Goal: Task Accomplishment & Management: Manage account settings

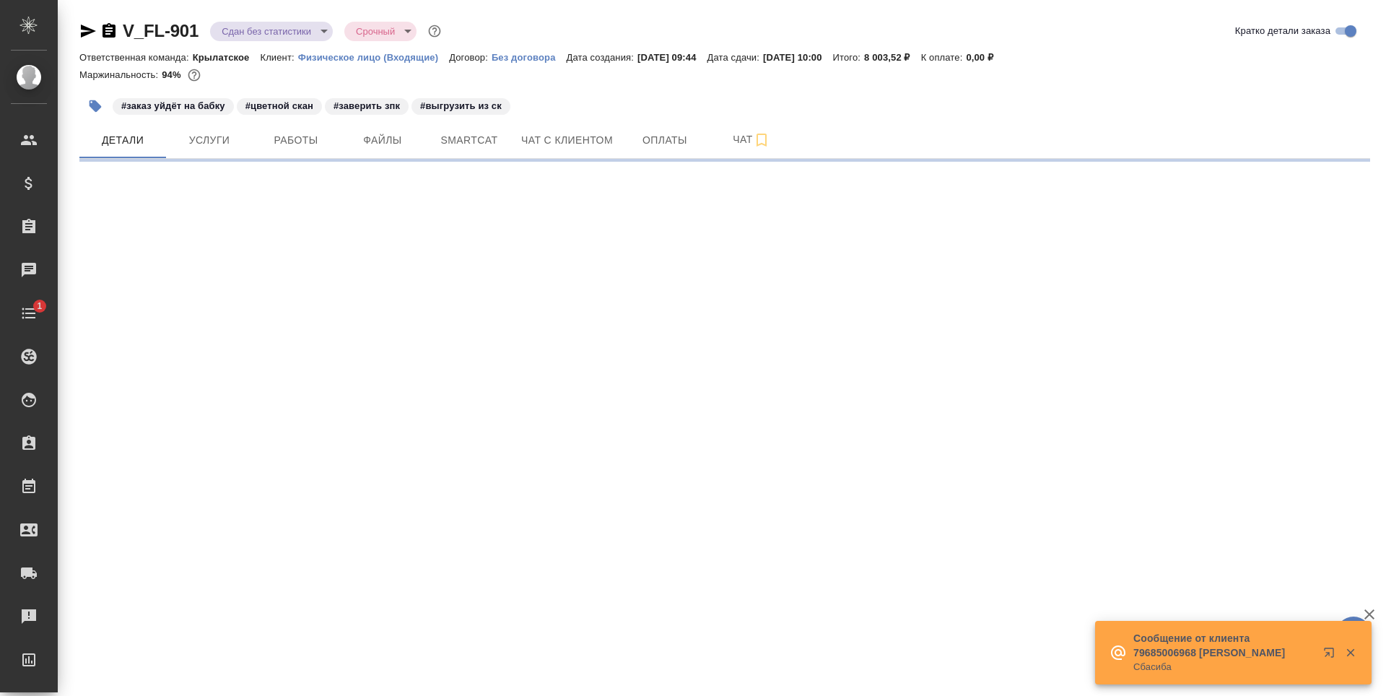
select select "RU"
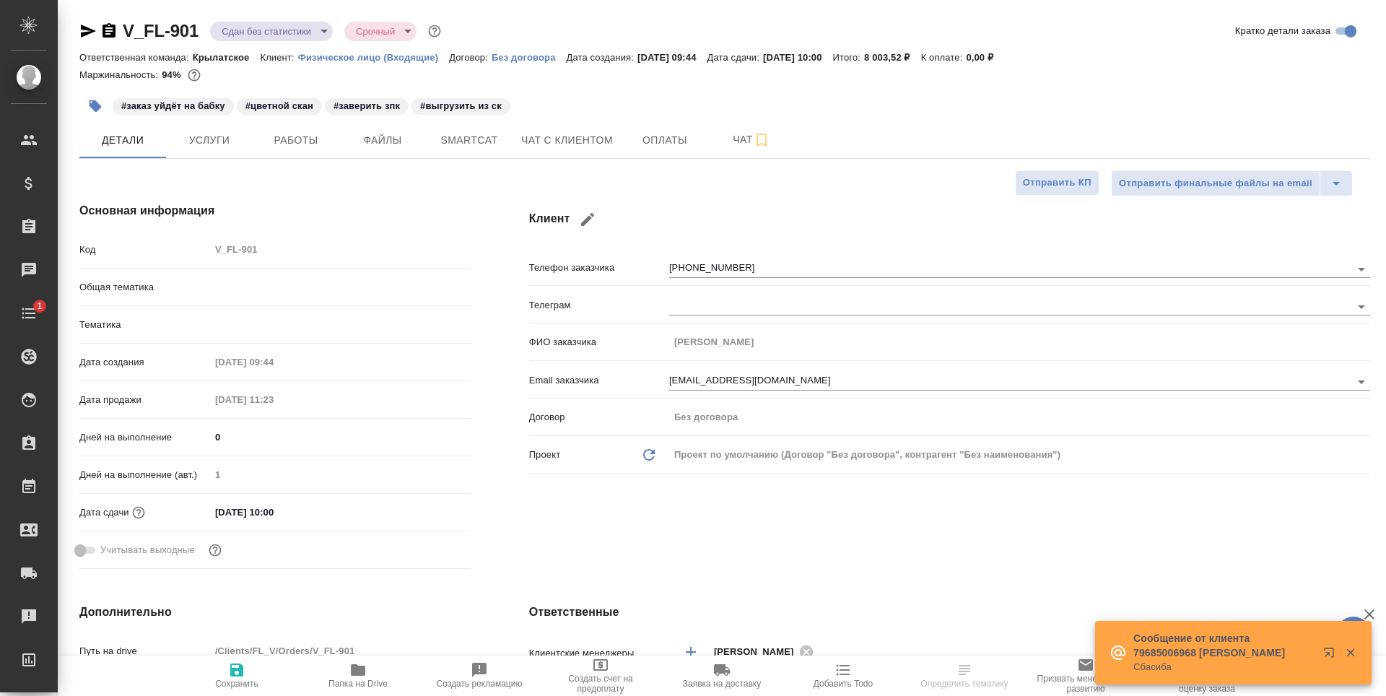
type textarea "x"
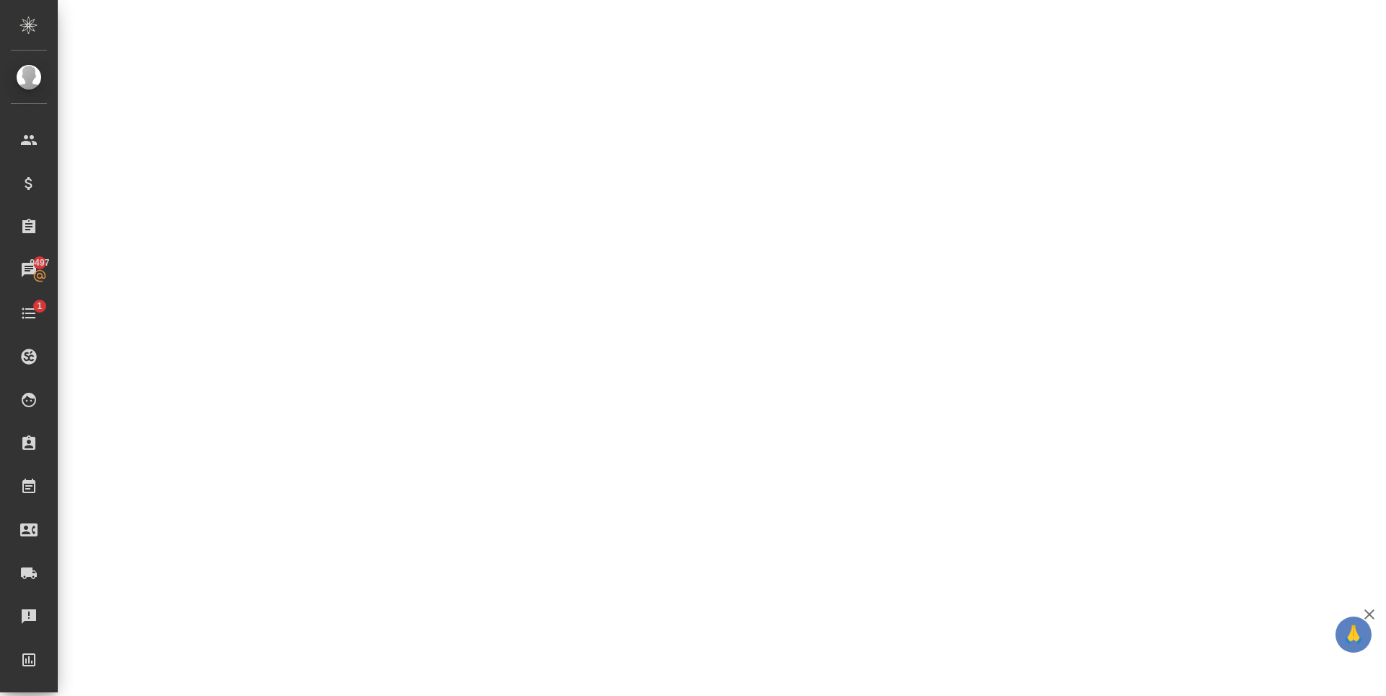
select select "RU"
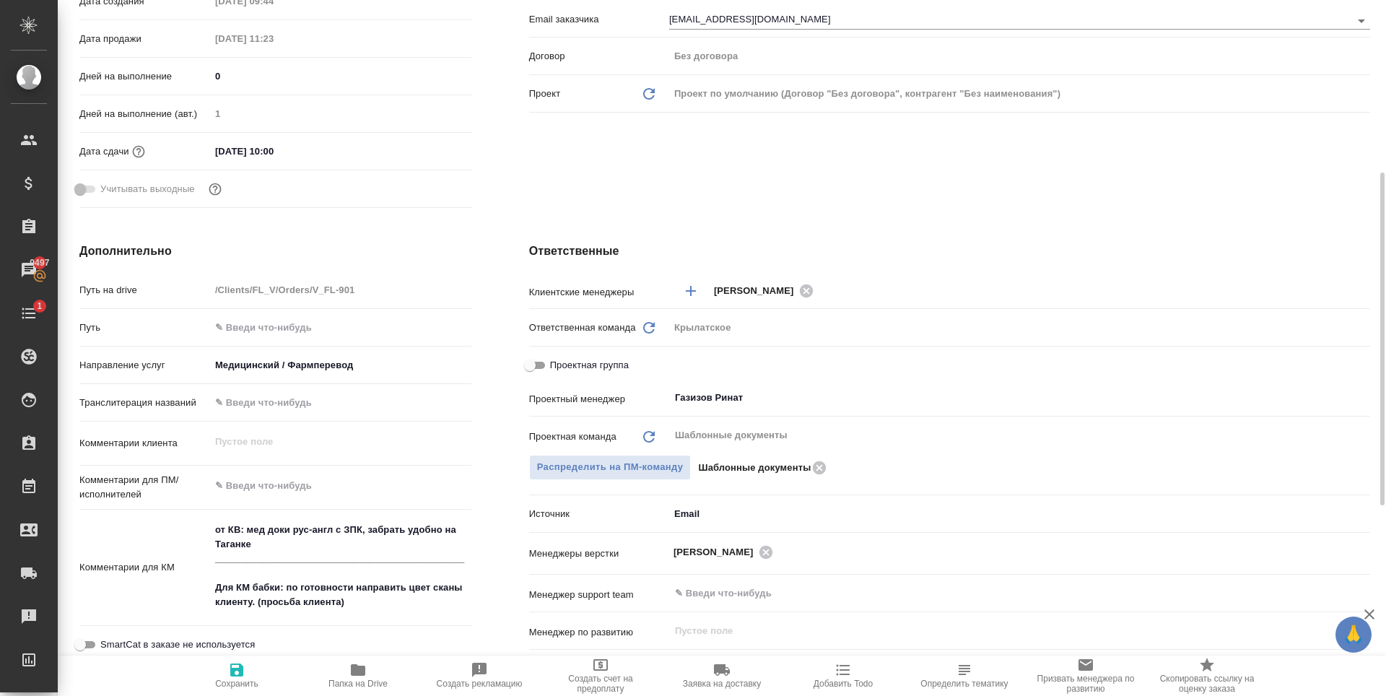
type textarea "x"
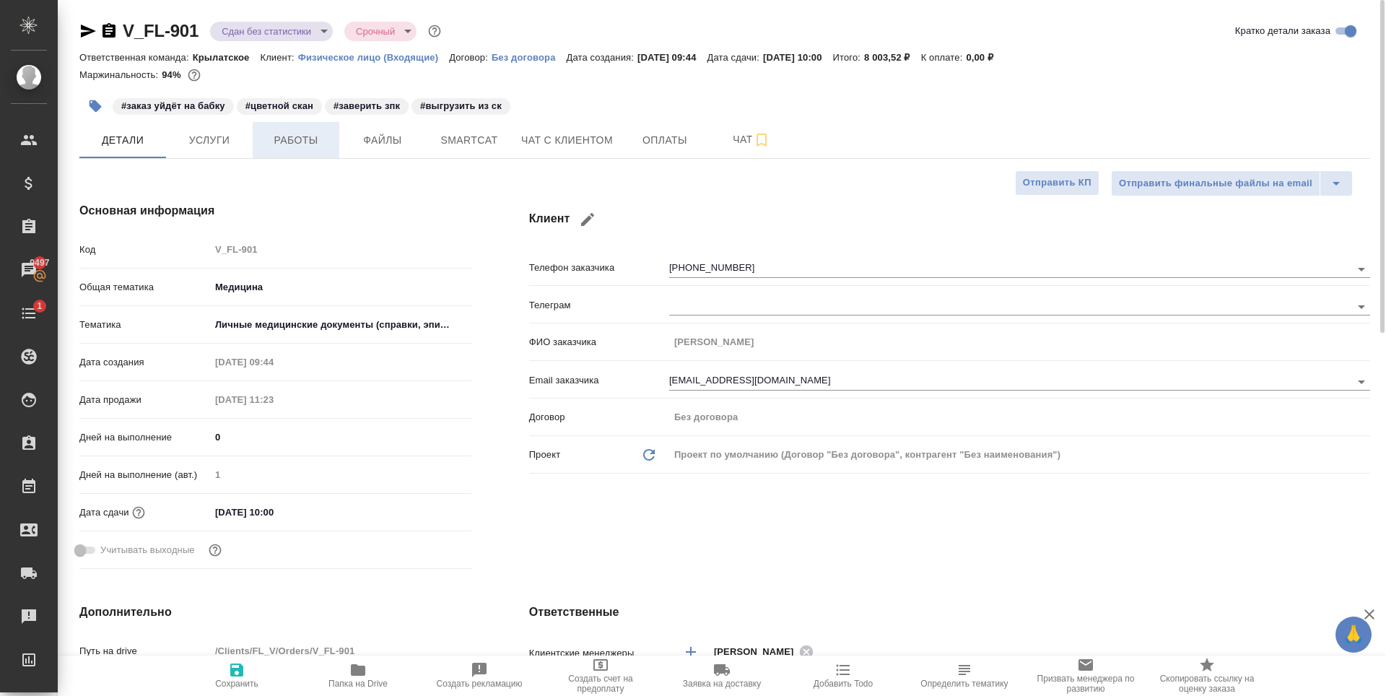
click at [267, 139] on span "Работы" at bounding box center [295, 140] width 69 height 18
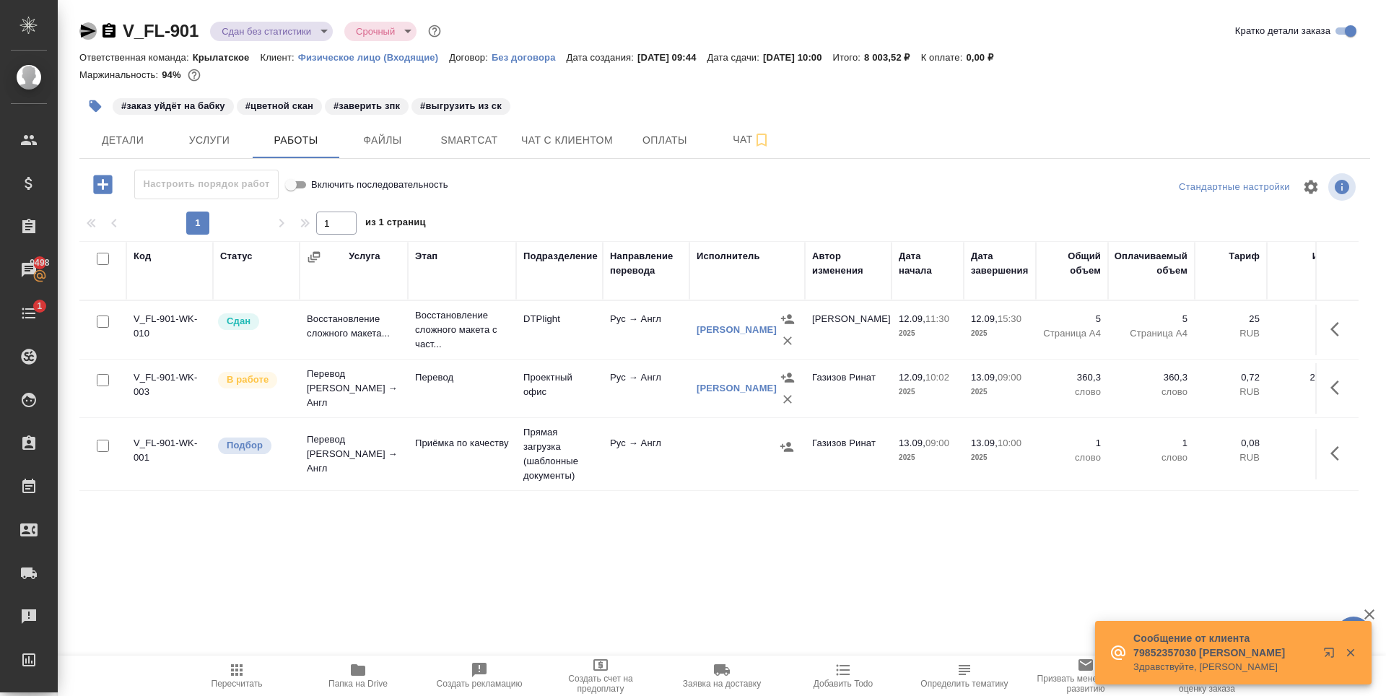
click at [82, 34] on icon "button" at bounding box center [88, 31] width 15 height 13
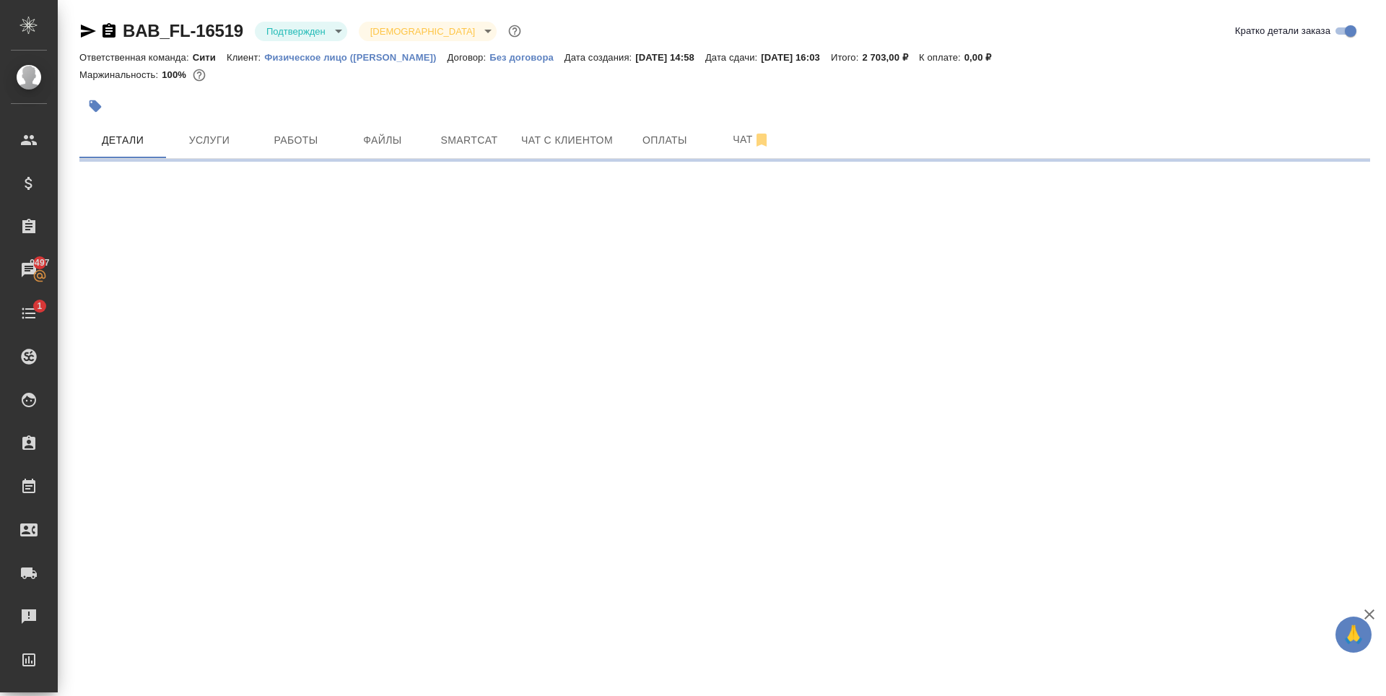
select select "RU"
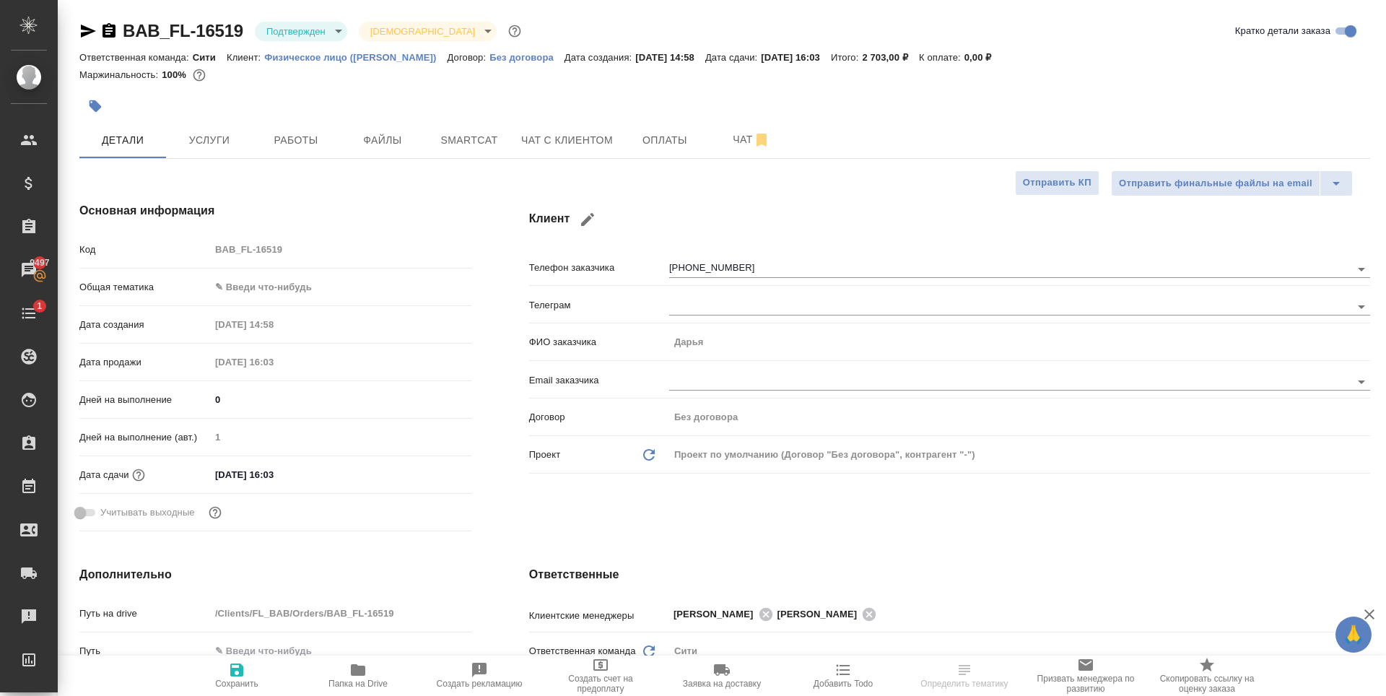
type textarea "x"
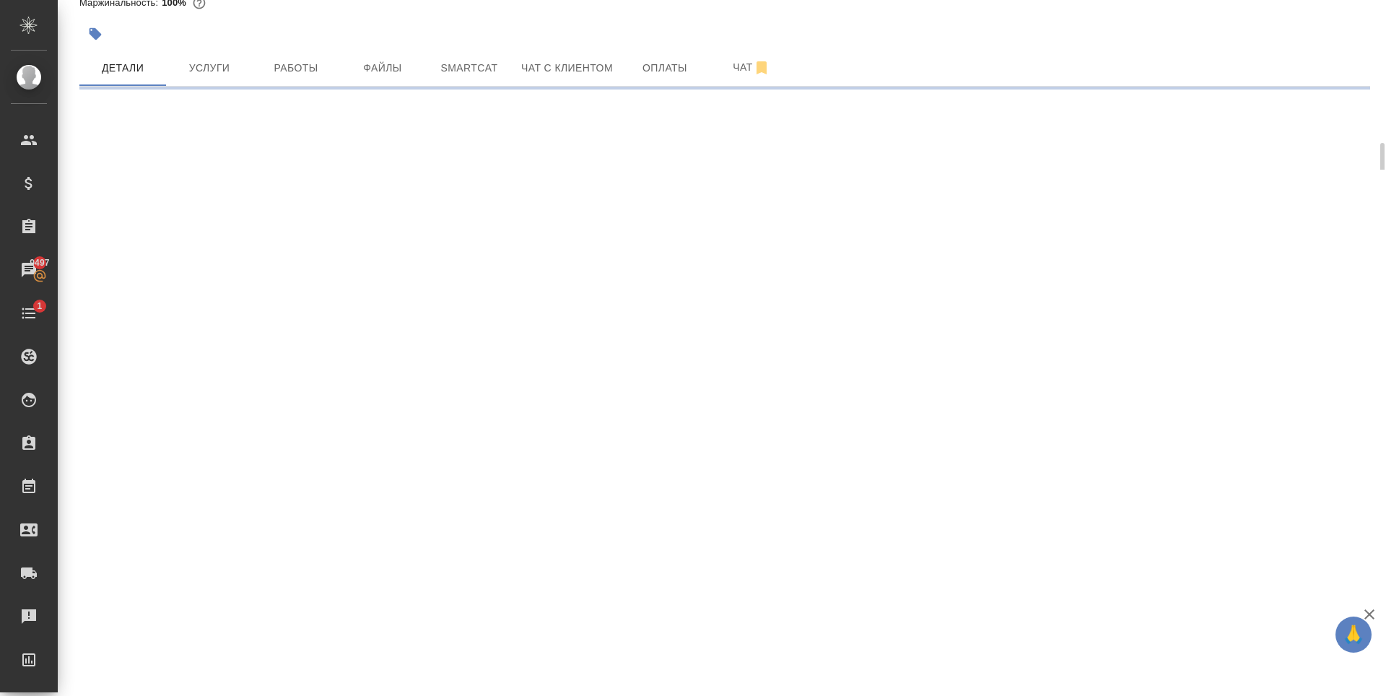
scroll to position [144, 0]
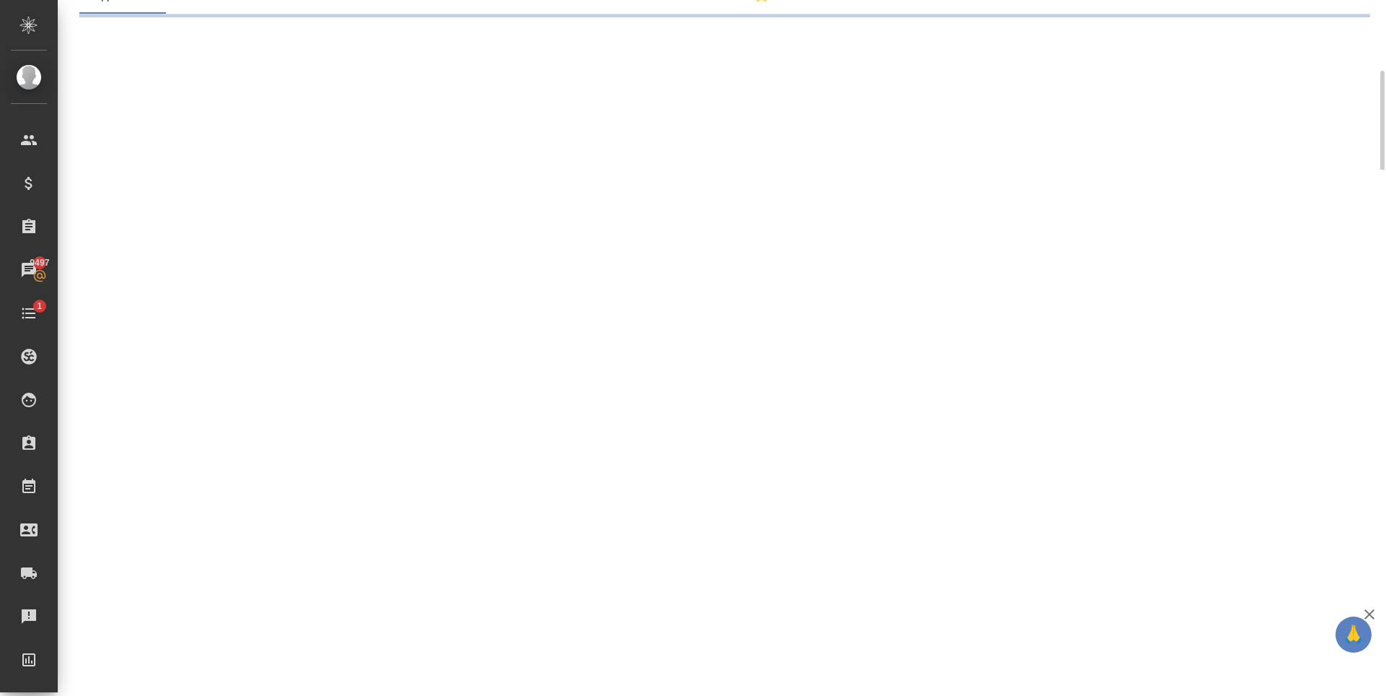
select select "RU"
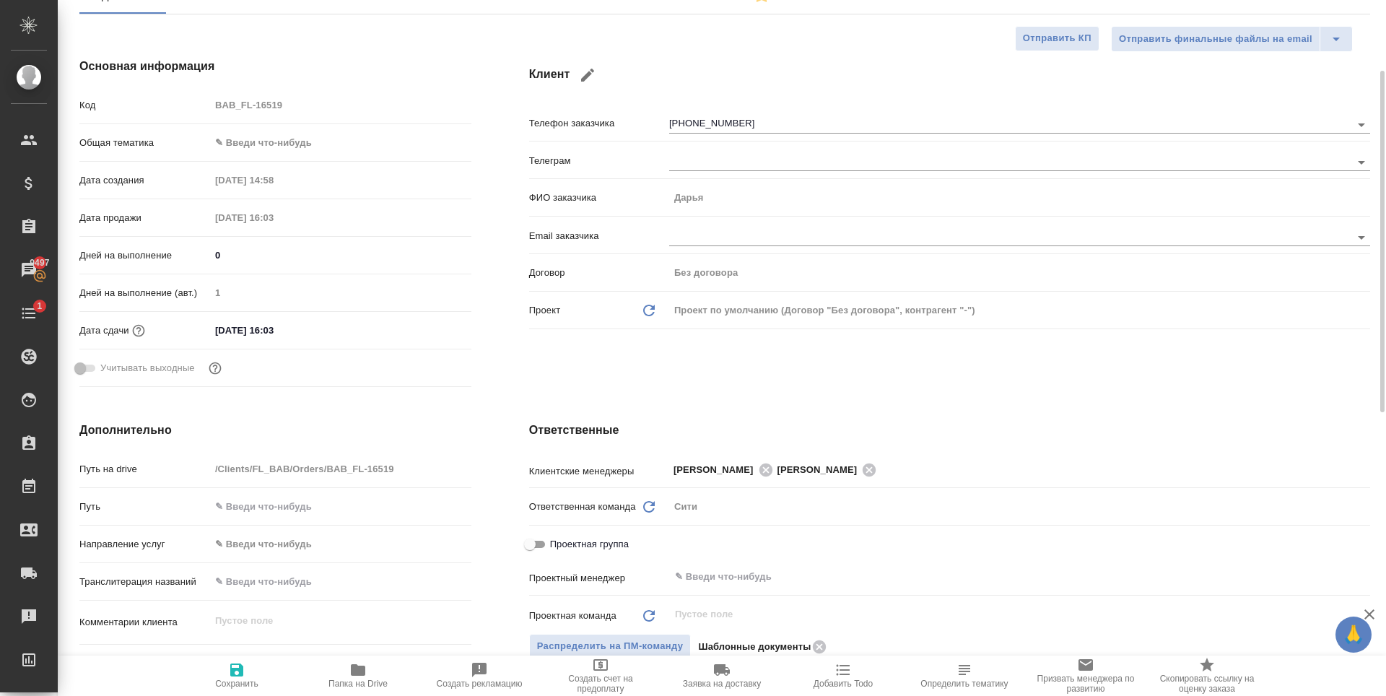
type textarea "x"
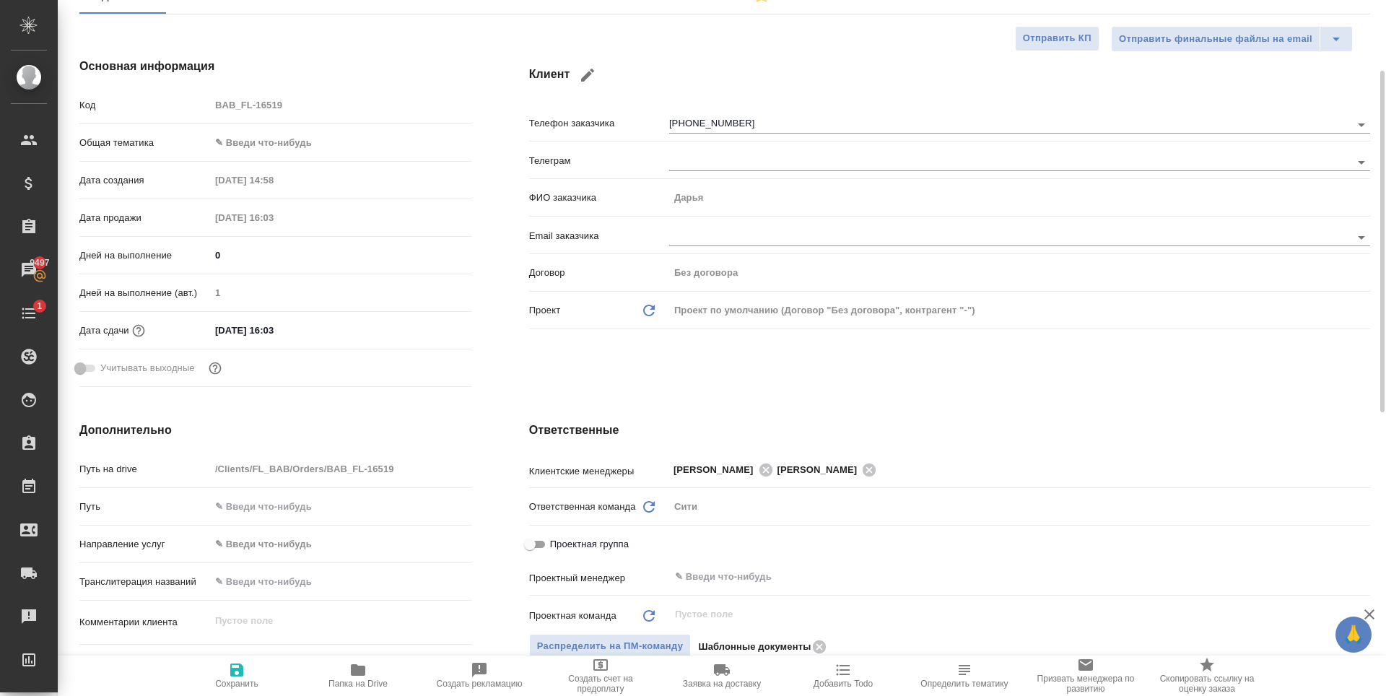
type textarea "x"
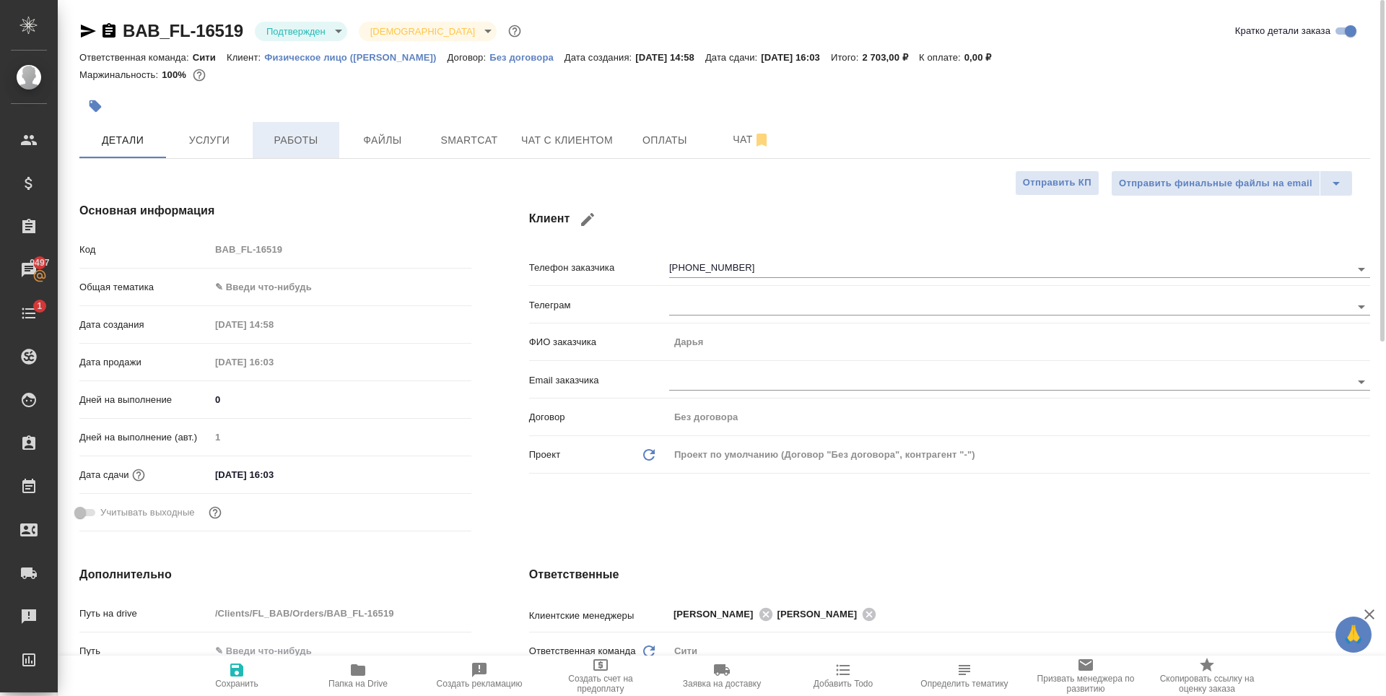
click at [288, 137] on span "Работы" at bounding box center [295, 140] width 69 height 18
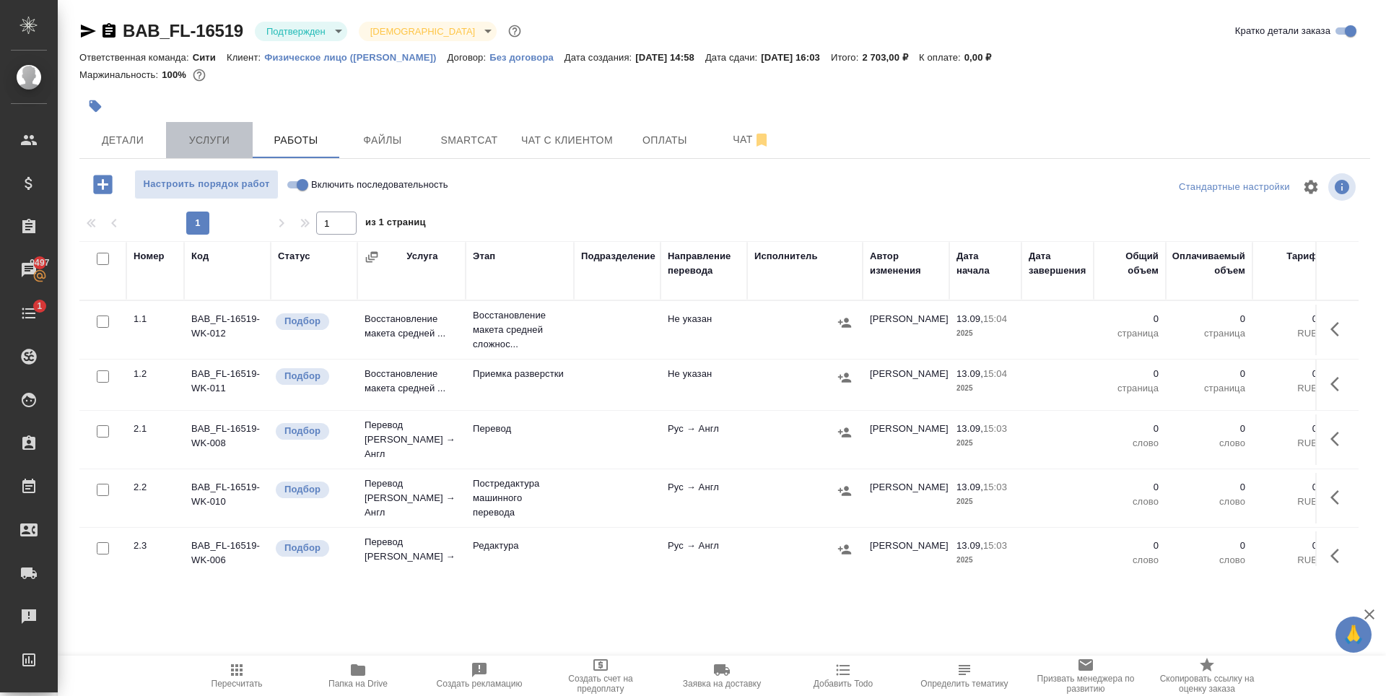
click at [180, 143] on span "Услуги" at bounding box center [209, 140] width 69 height 18
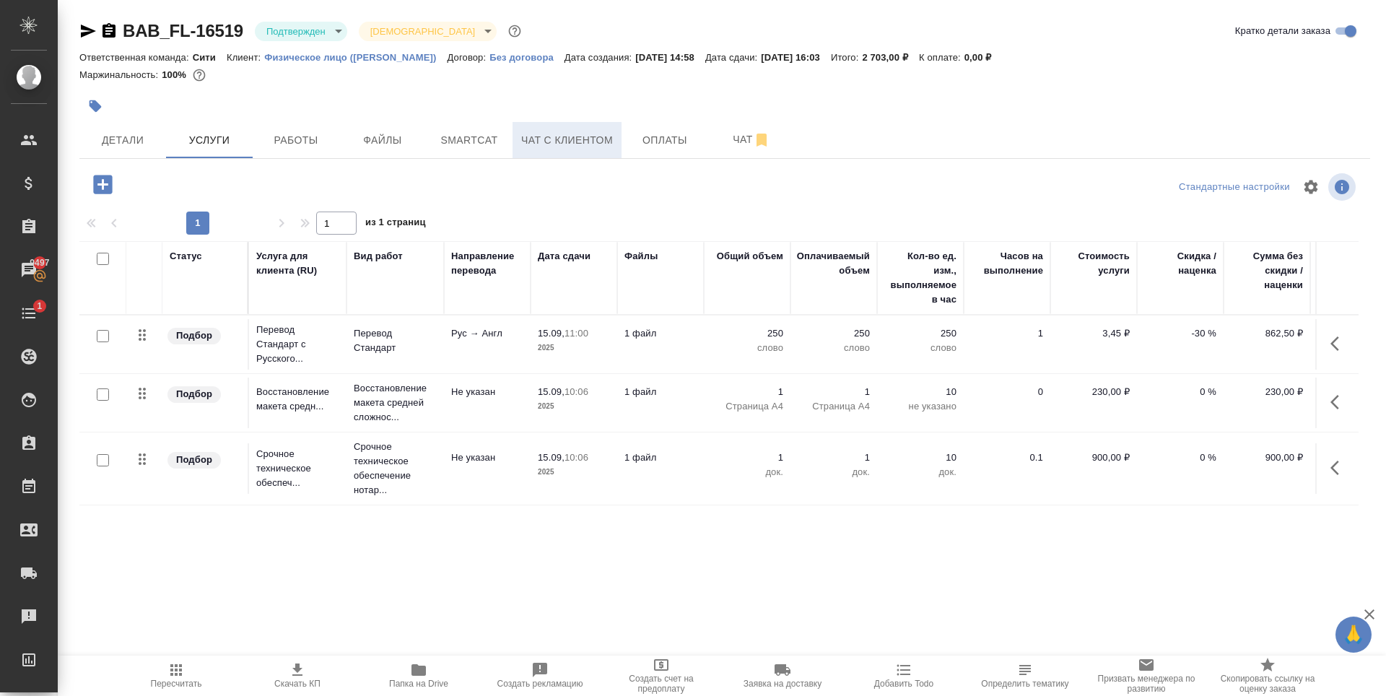
click at [604, 139] on span "Чат с клиентом" at bounding box center [567, 140] width 92 height 18
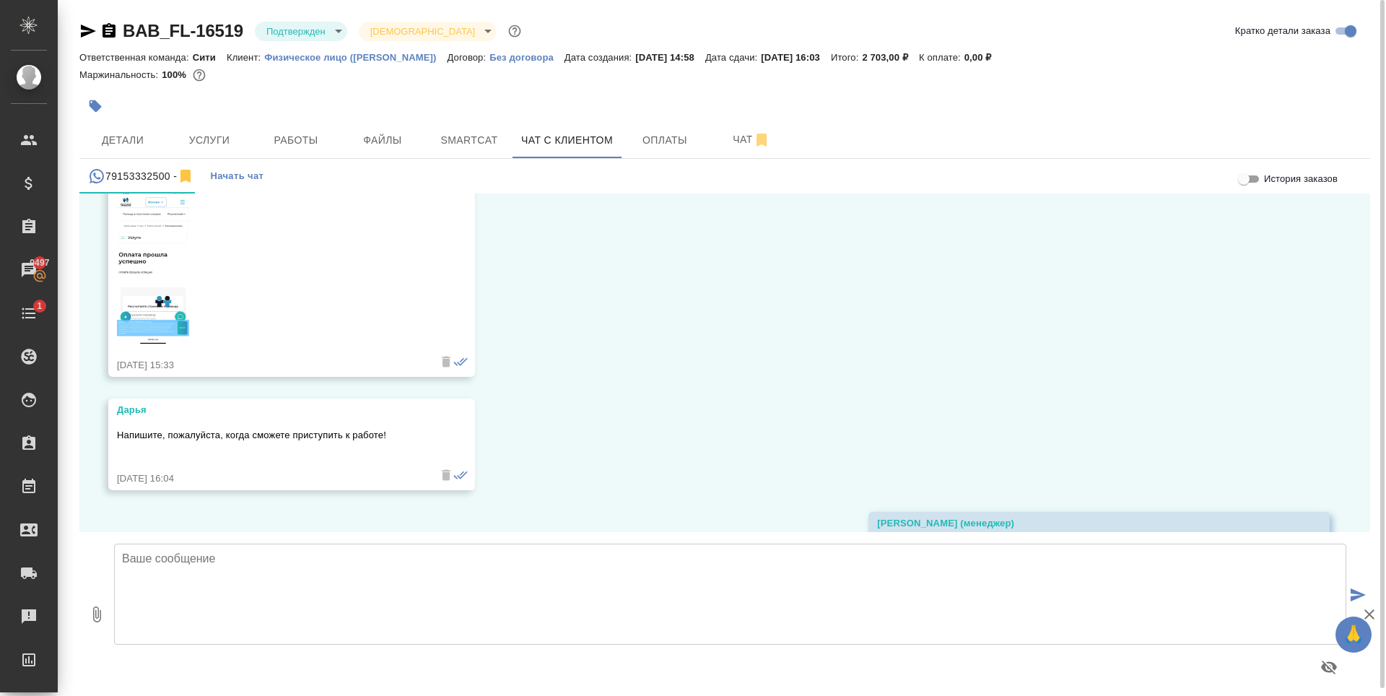
scroll to position [905, 0]
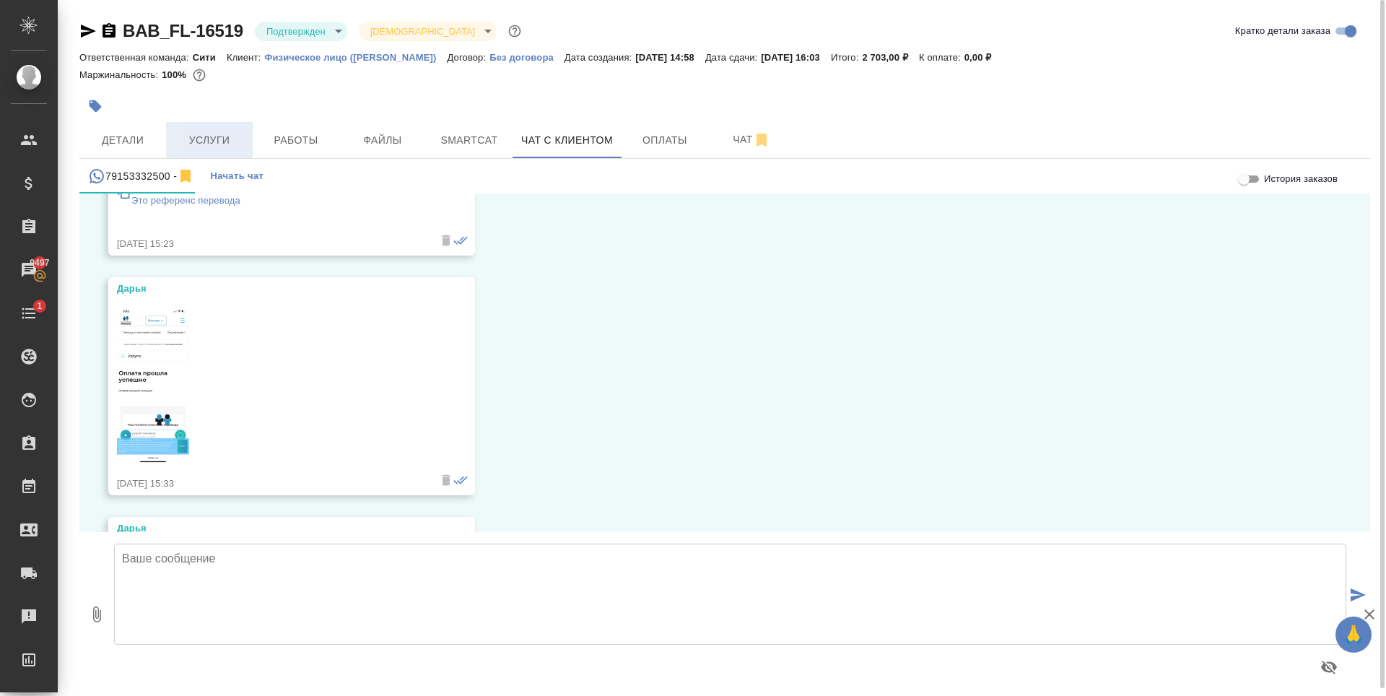
click at [218, 131] on span "Услуги" at bounding box center [209, 140] width 69 height 18
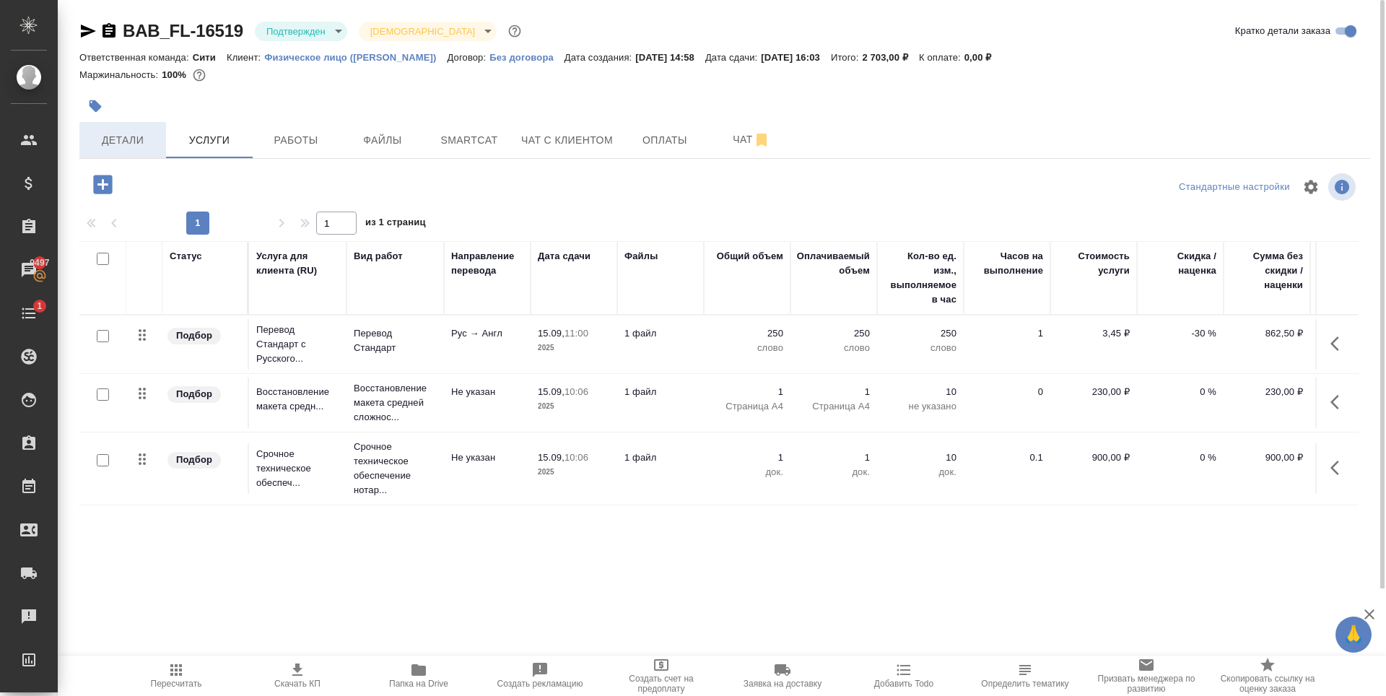
click at [144, 147] on span "Детали" at bounding box center [122, 140] width 69 height 18
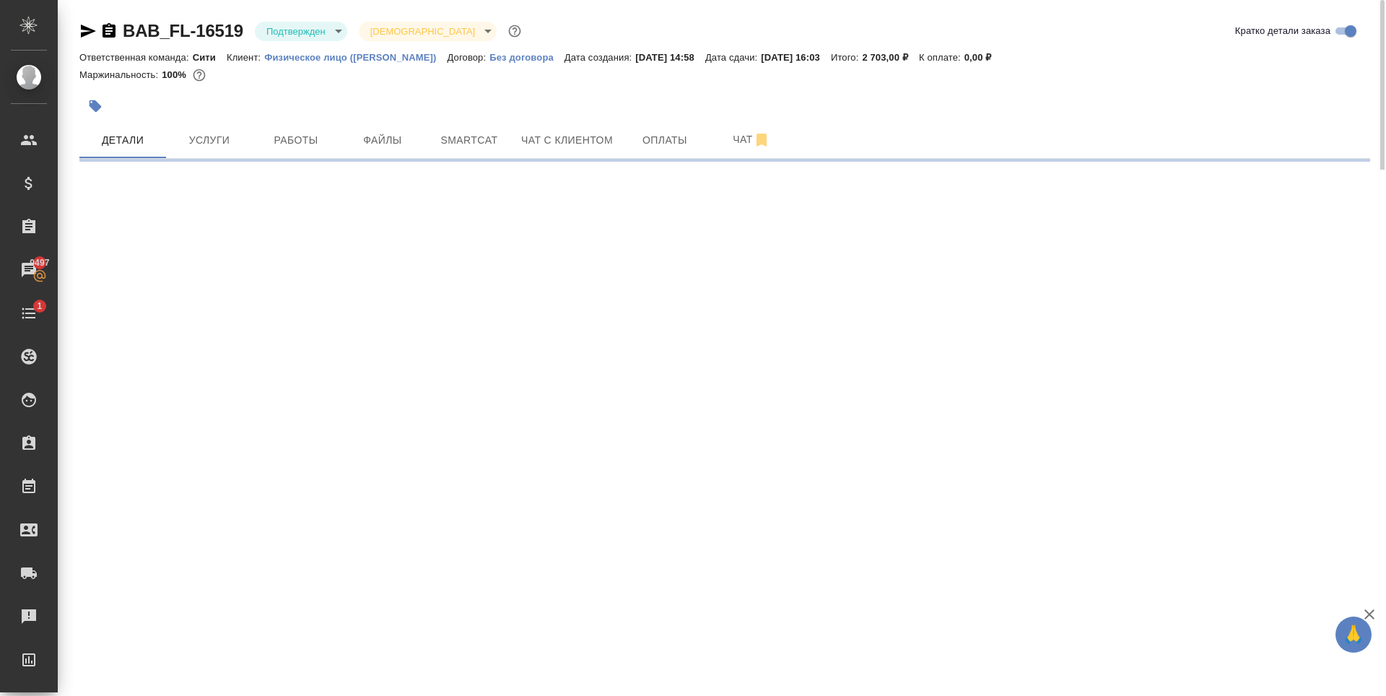
select select "RU"
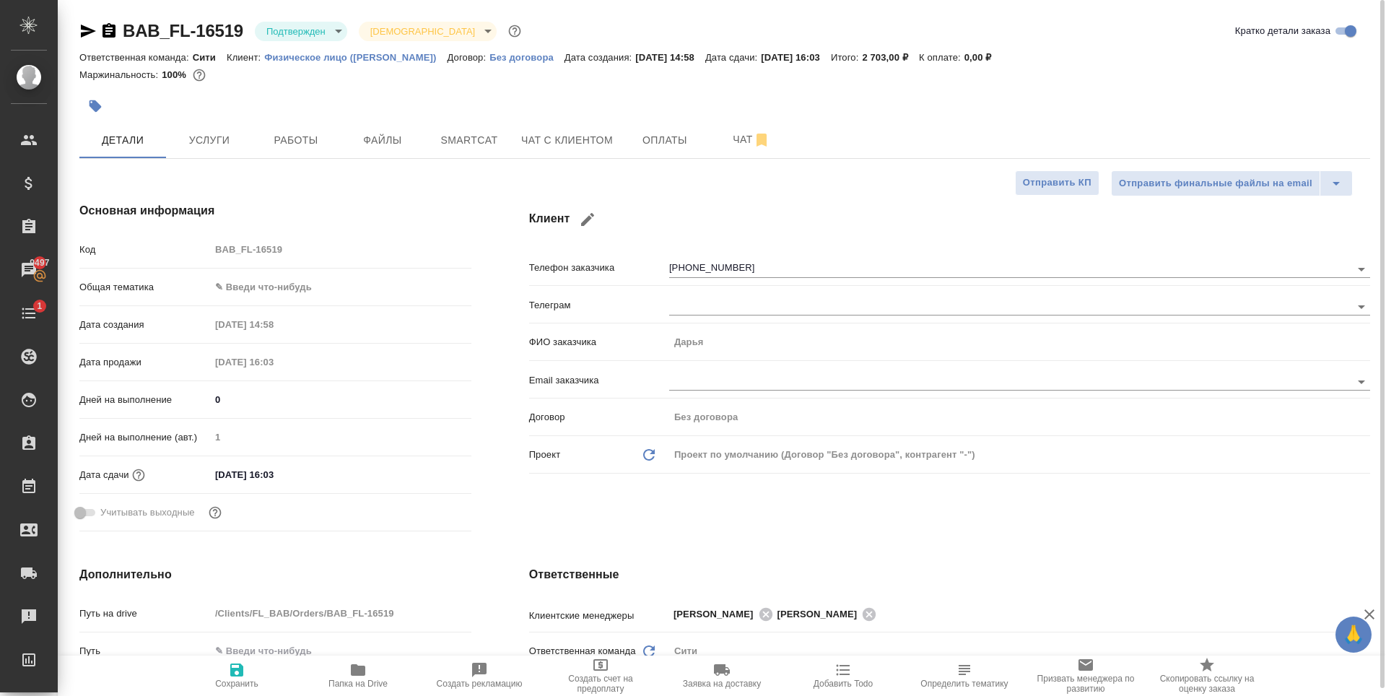
type textarea "x"
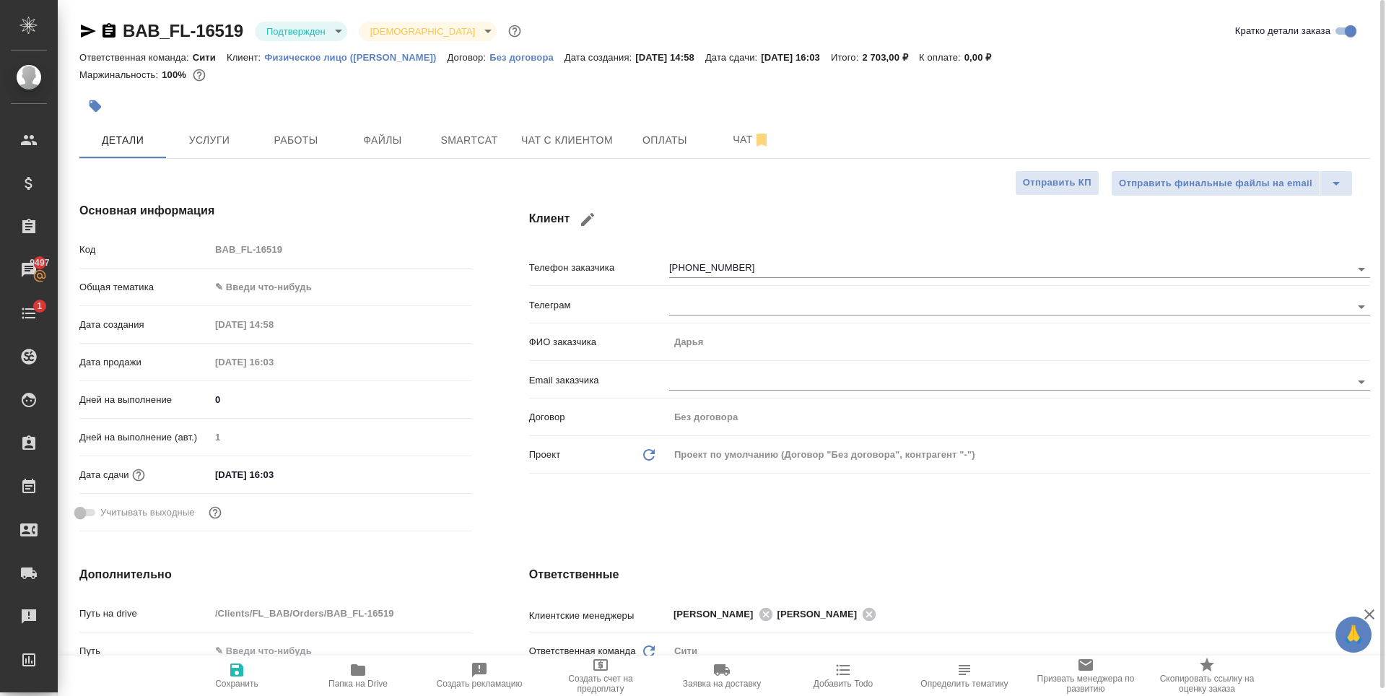
type textarea "x"
click at [295, 466] on input "[DATE] 16:03" at bounding box center [273, 474] width 126 height 21
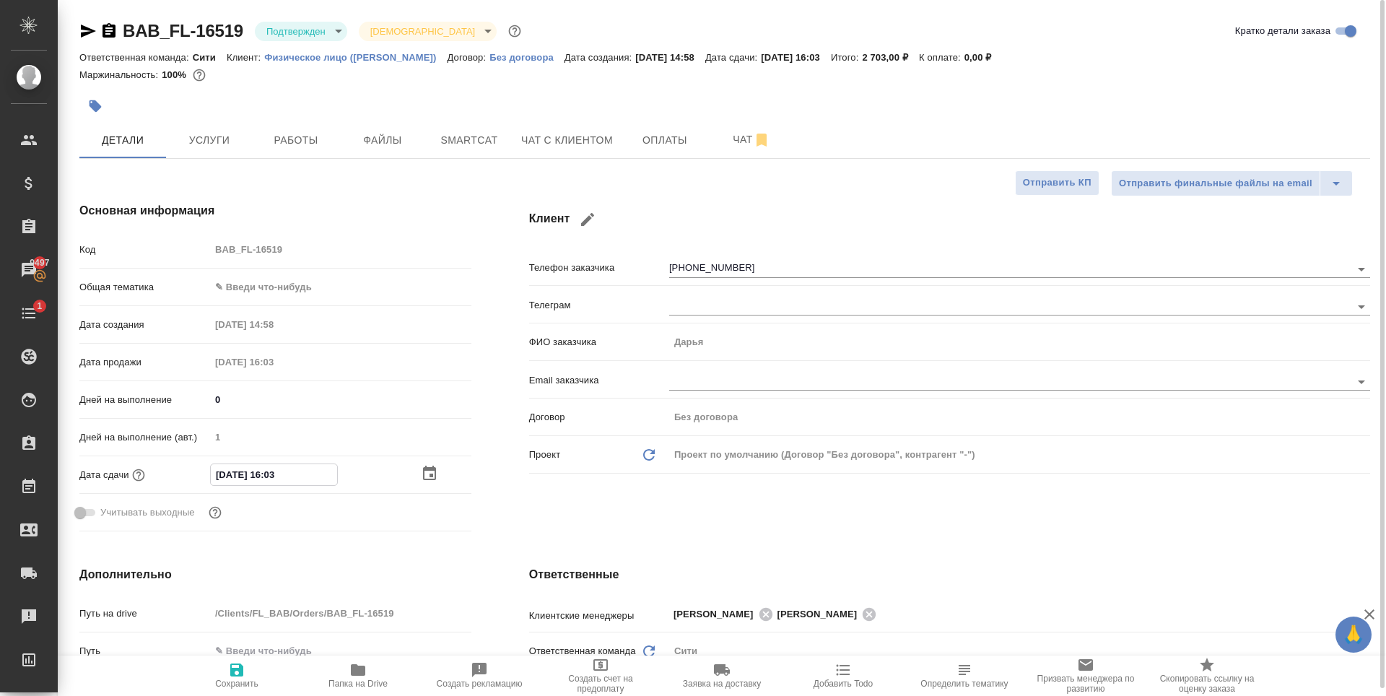
click at [433, 473] on icon "button" at bounding box center [429, 473] width 17 height 17
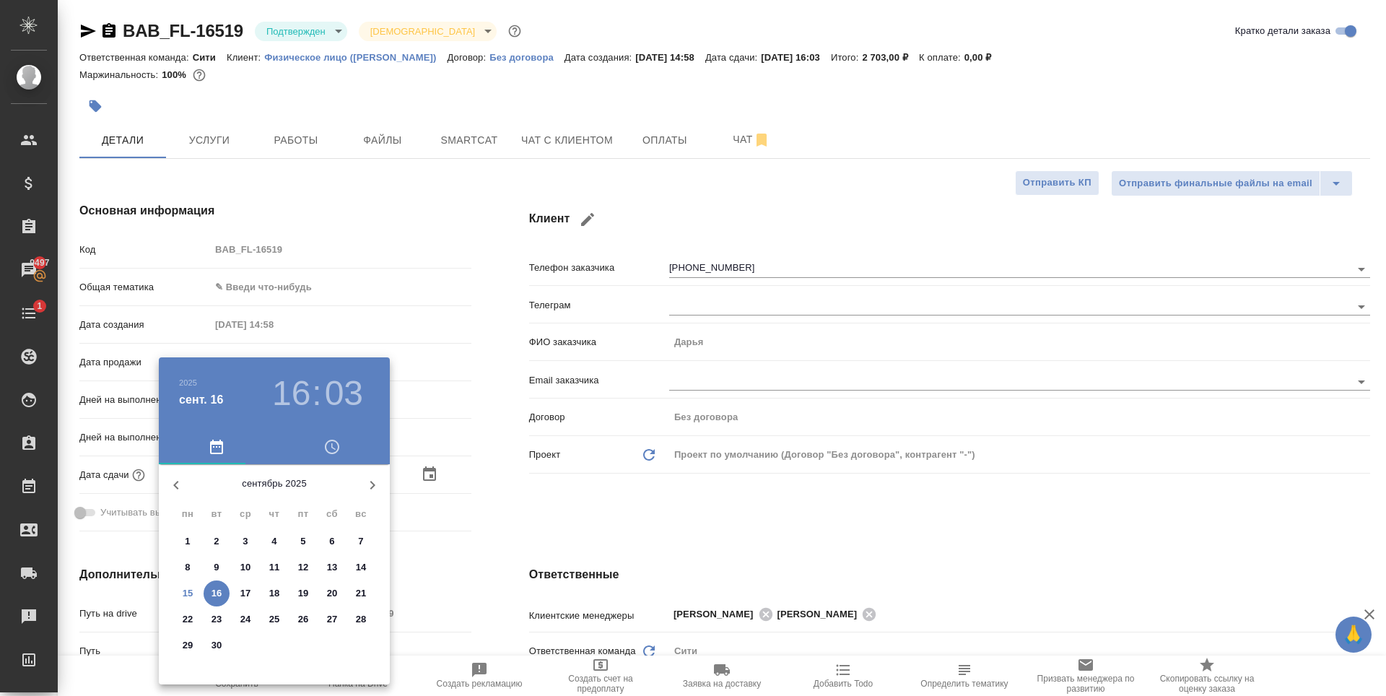
click at [338, 388] on h3 "03" at bounding box center [344, 393] width 38 height 40
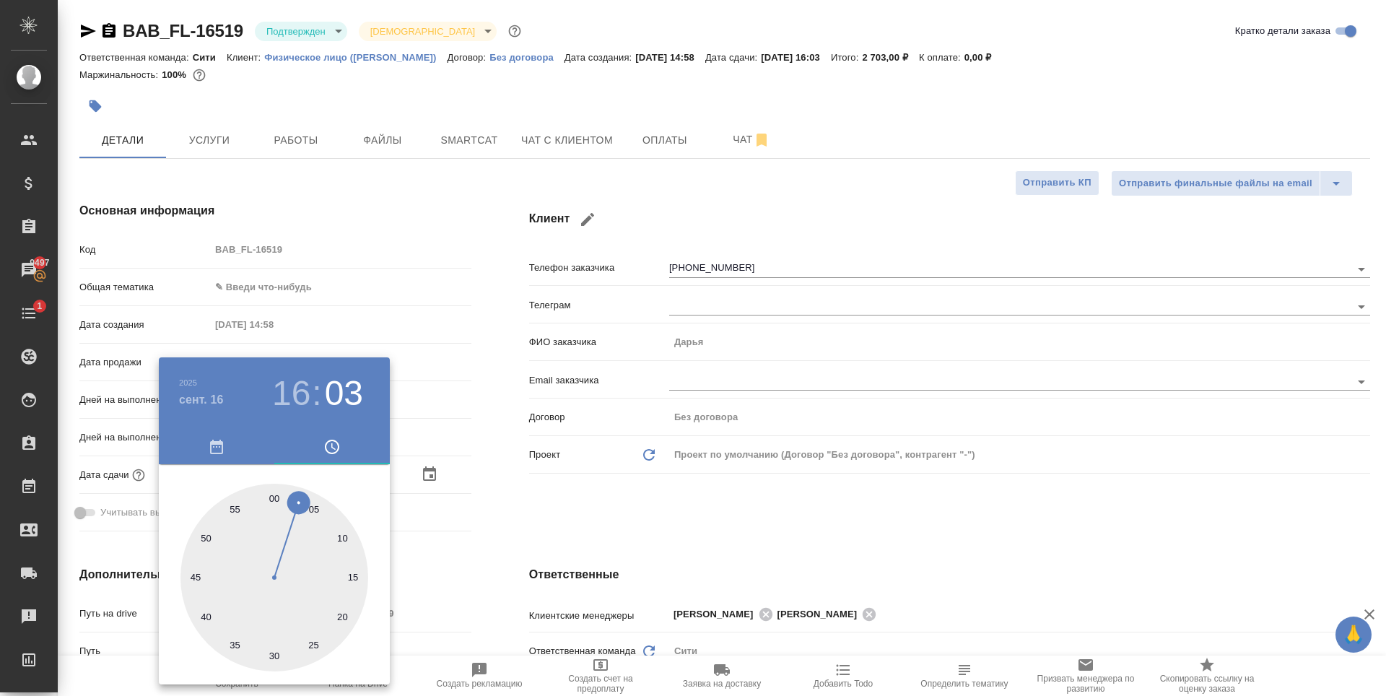
click at [638, 515] on div at bounding box center [693, 348] width 1386 height 696
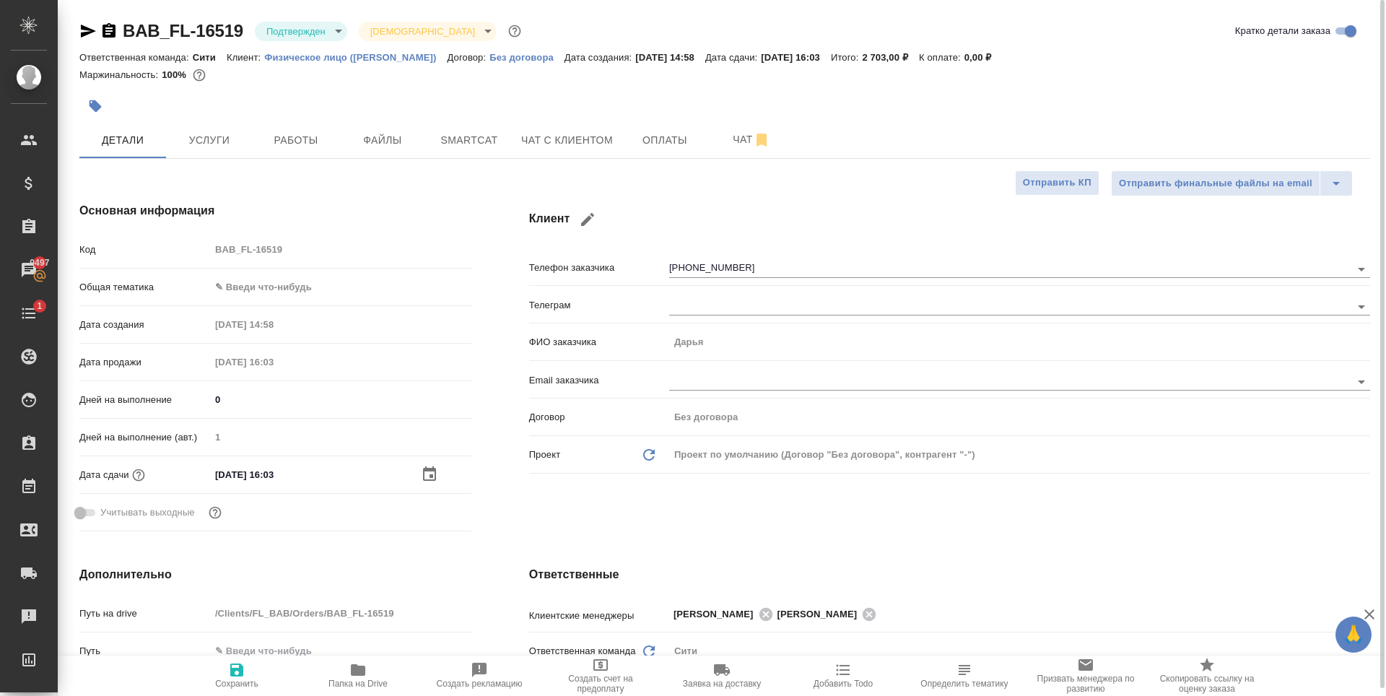
click at [257, 469] on input "[DATE] 16:03" at bounding box center [273, 474] width 126 height 21
click at [429, 469] on icon "button" at bounding box center [429, 473] width 13 height 14
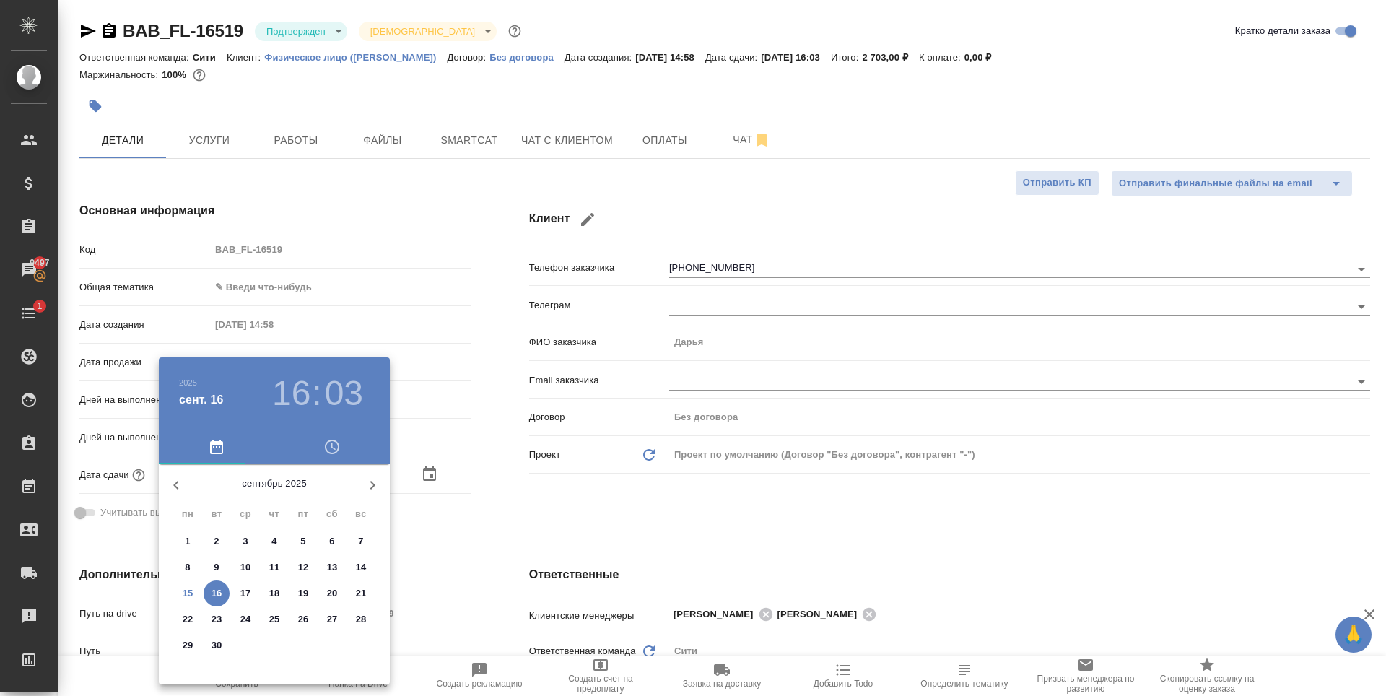
click at [185, 592] on p "15" at bounding box center [188, 593] width 11 height 14
type input "[DATE] 16:03"
type textarea "x"
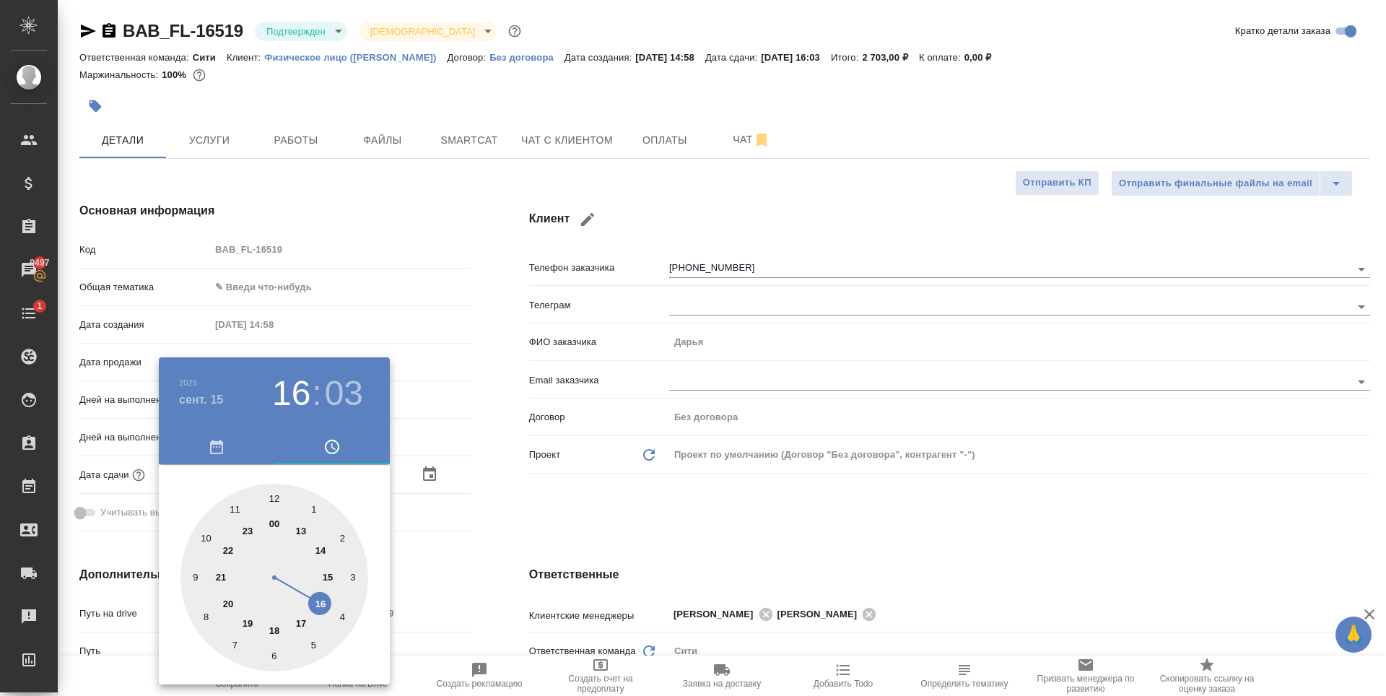
click at [320, 603] on div at bounding box center [275, 578] width 188 height 188
type textarea "x"
click at [271, 495] on div at bounding box center [275, 578] width 188 height 188
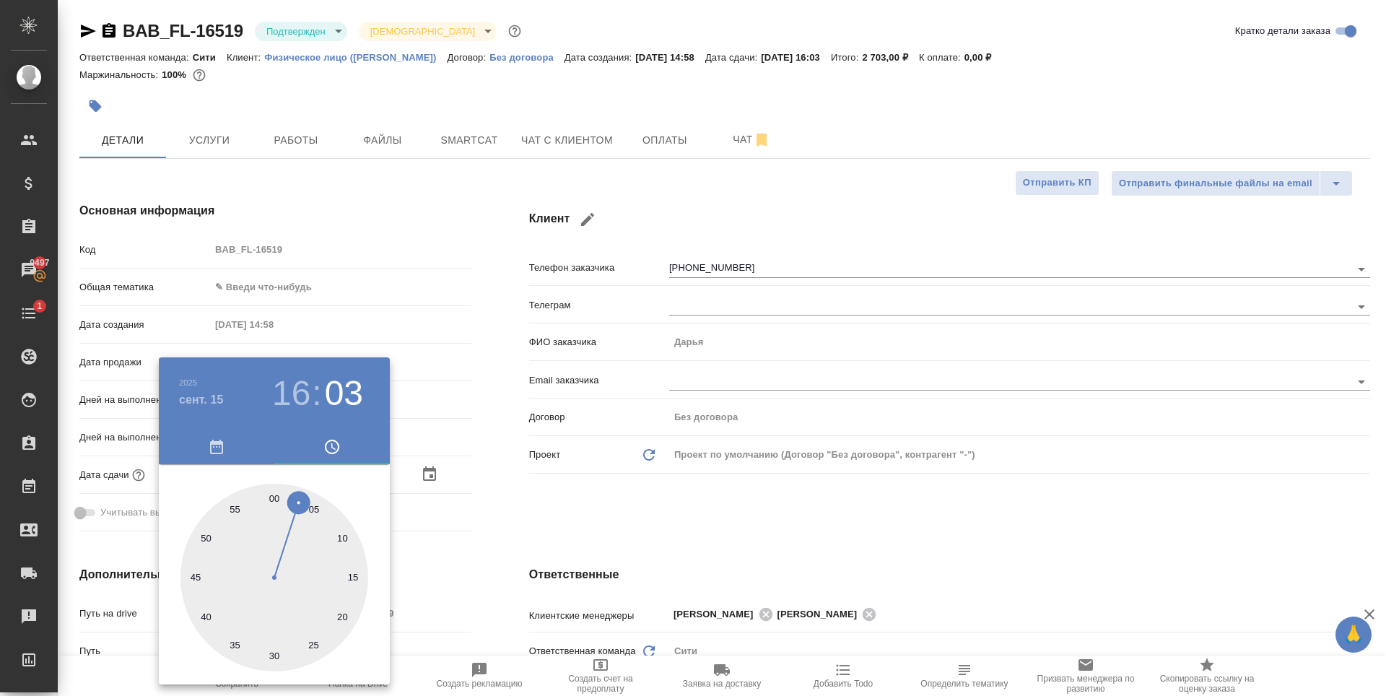
type input "[DATE] 16:00"
type textarea "x"
click at [648, 498] on div at bounding box center [693, 348] width 1386 height 696
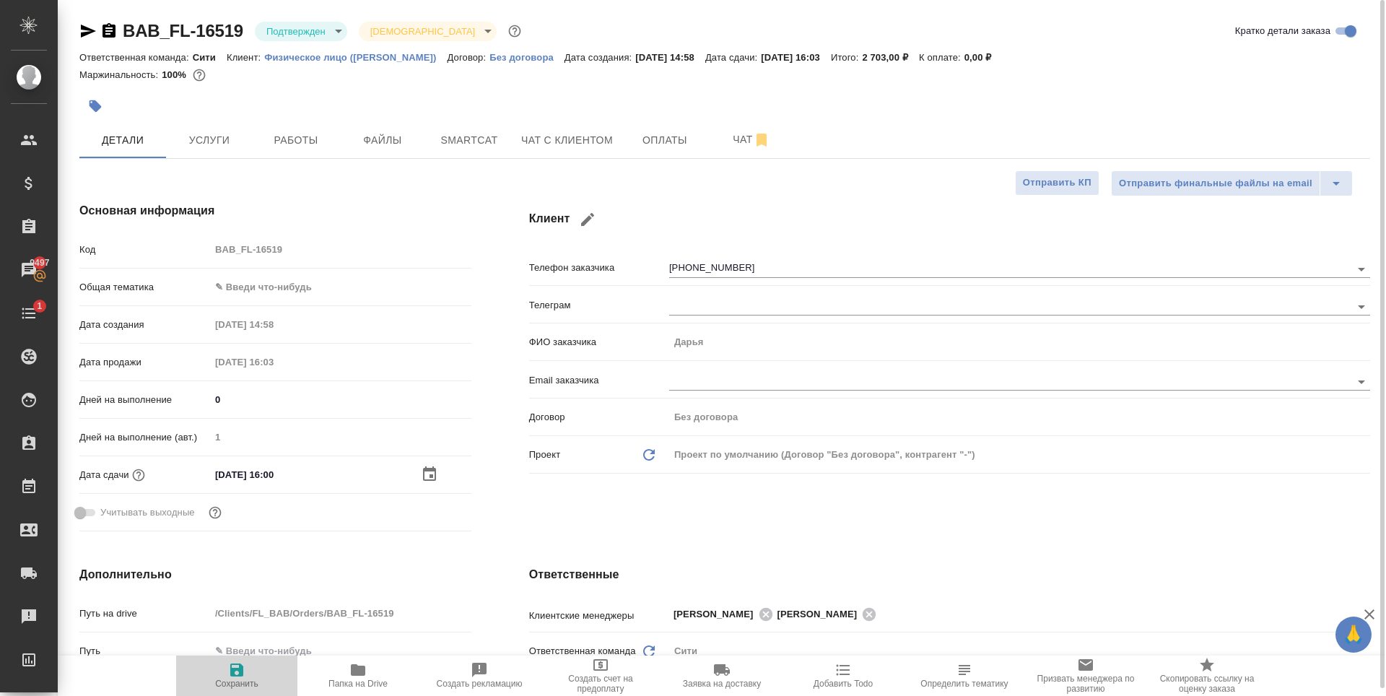
click at [240, 677] on icon "button" at bounding box center [236, 669] width 17 height 17
type textarea "x"
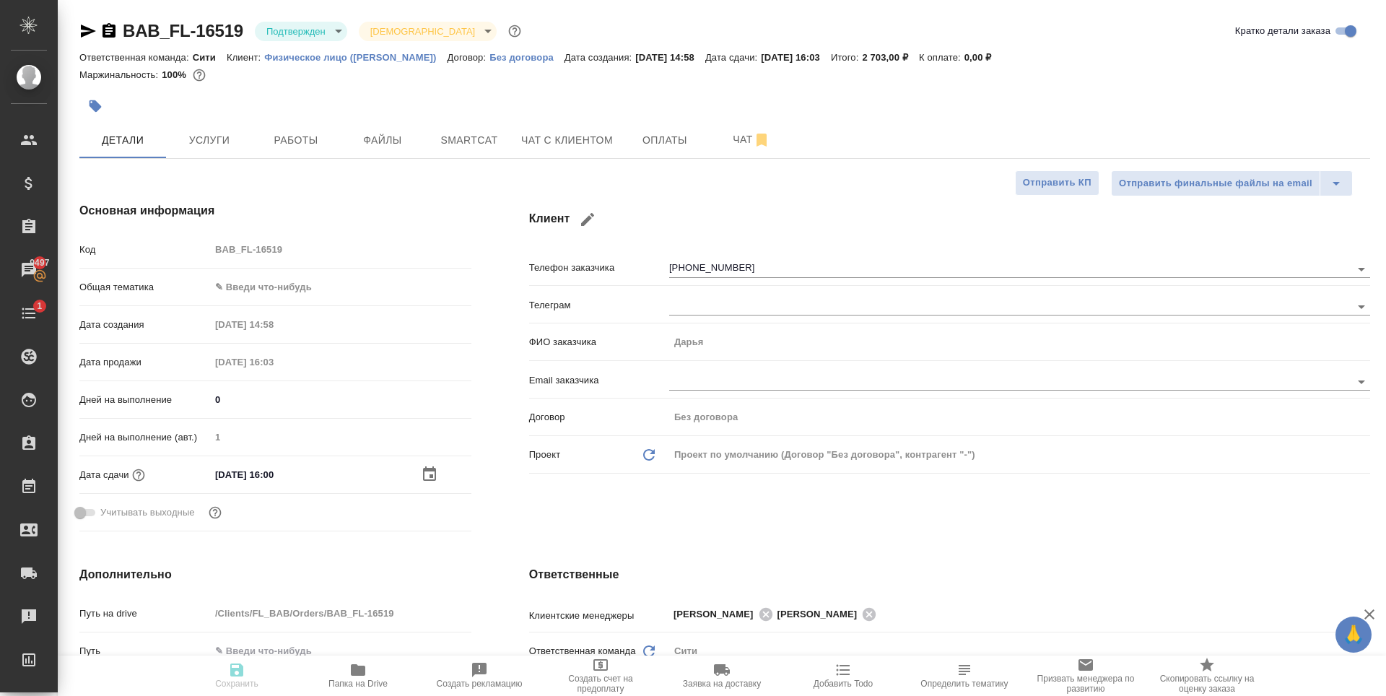
type textarea "x"
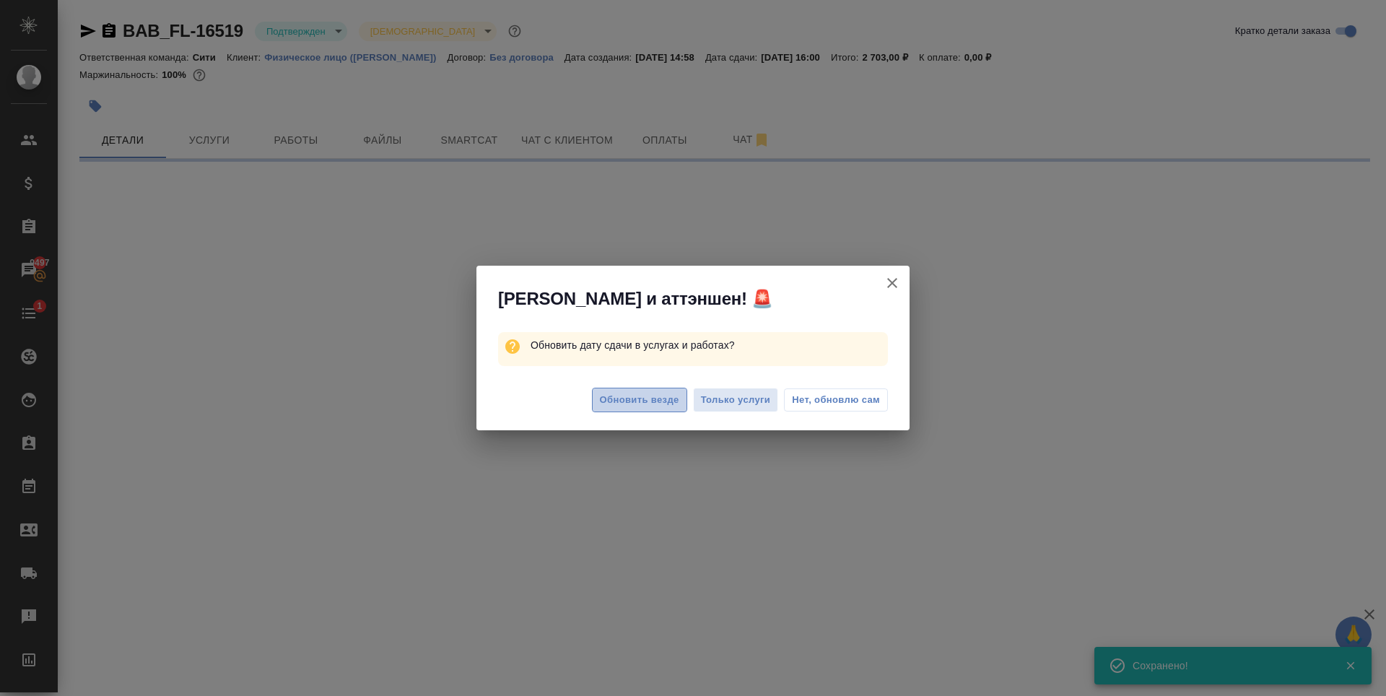
click at [634, 399] on span "Обновить везде" at bounding box center [639, 400] width 79 height 17
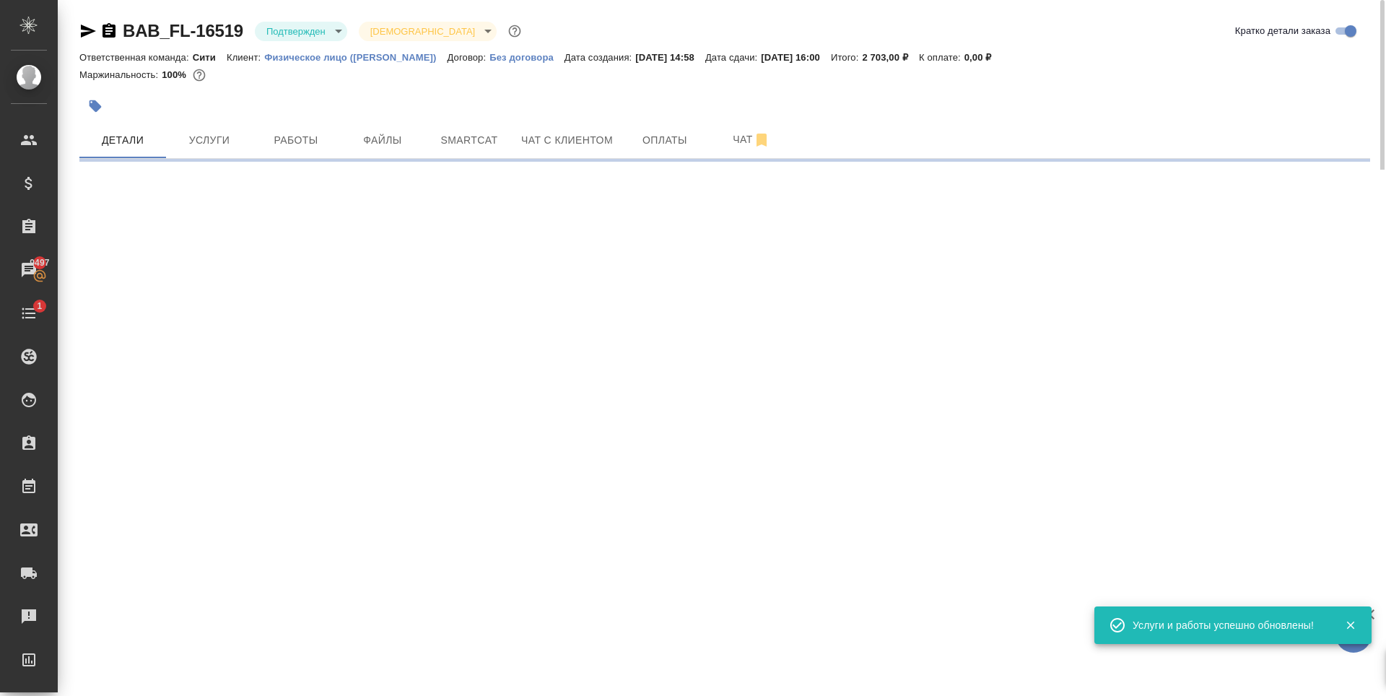
select select "RU"
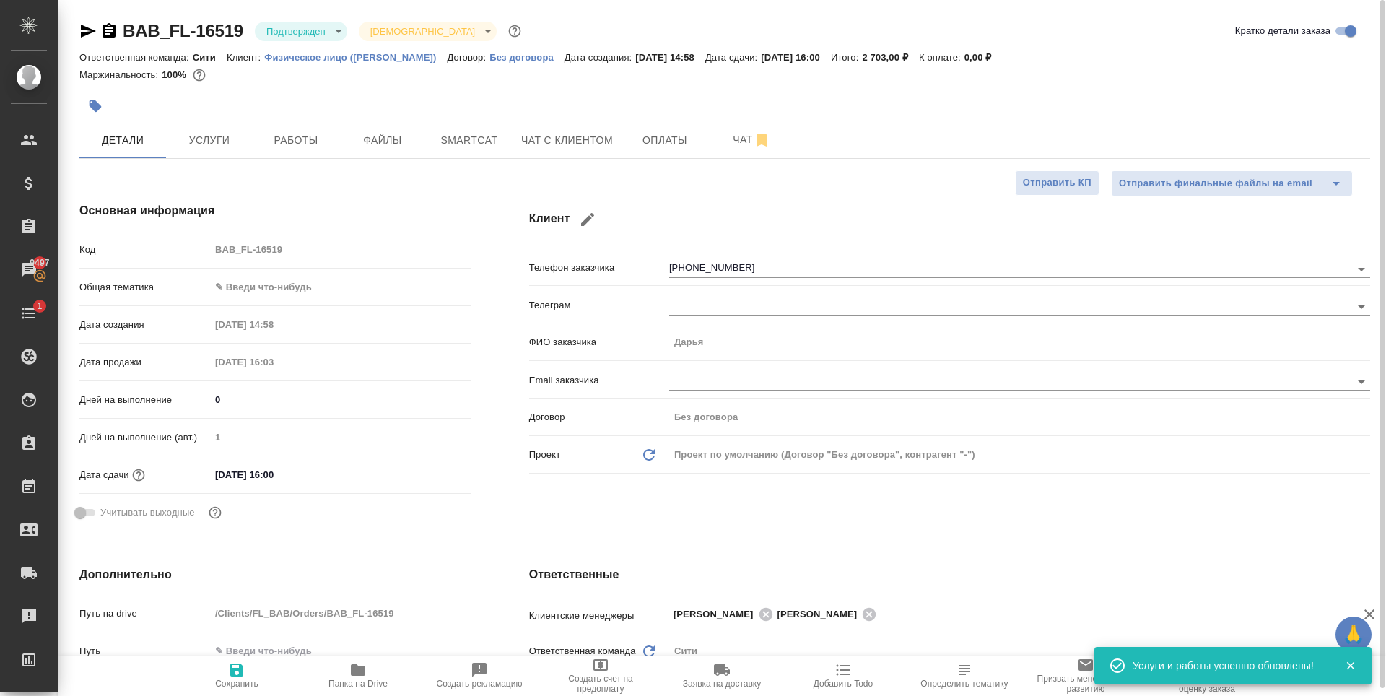
type textarea "x"
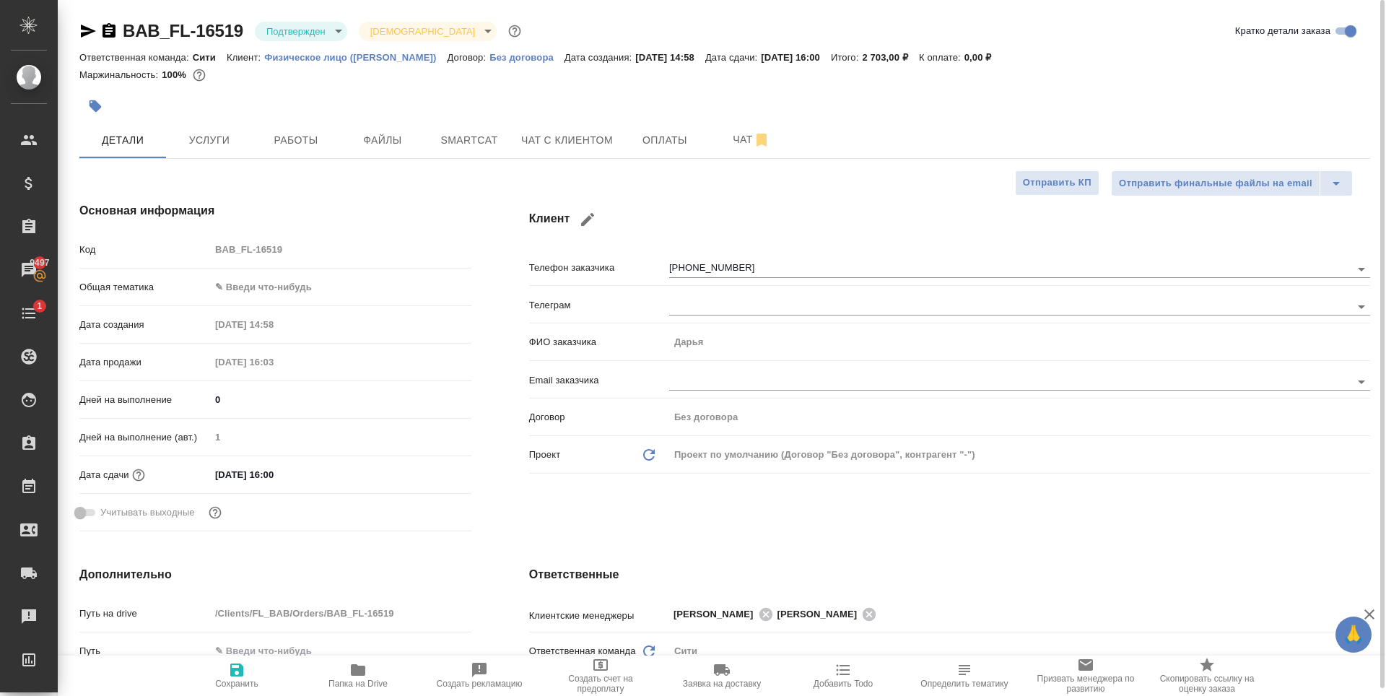
type textarea "x"
